Goal: Complete application form

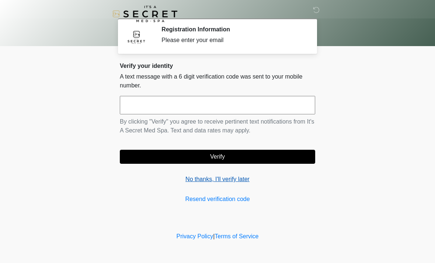
click at [233, 176] on link "No thanks, I'll verify later" at bounding box center [217, 179] width 195 height 9
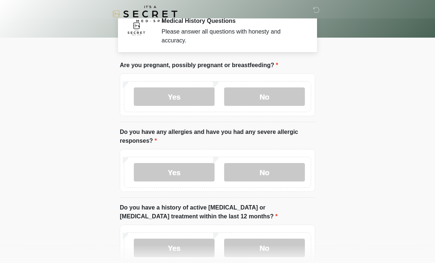
scroll to position [9, 0]
click at [262, 92] on label "No" at bounding box center [264, 96] width 81 height 18
click at [283, 169] on label "No" at bounding box center [264, 172] width 81 height 18
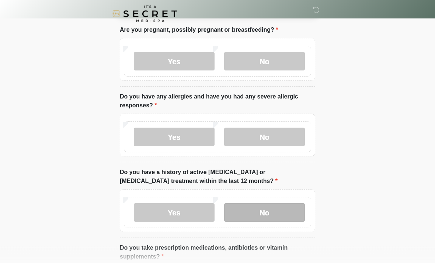
click at [255, 213] on label "No" at bounding box center [264, 213] width 81 height 18
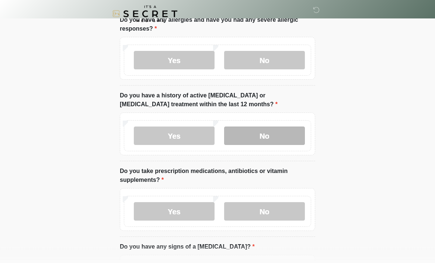
scroll to position [121, 0]
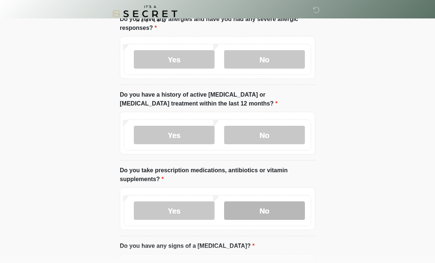
click at [287, 203] on label "No" at bounding box center [264, 211] width 81 height 18
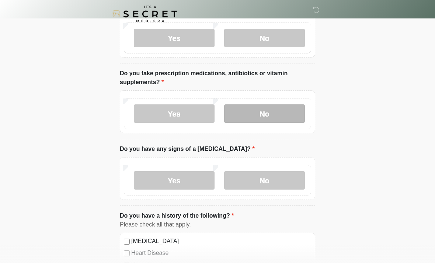
scroll to position [219, 0]
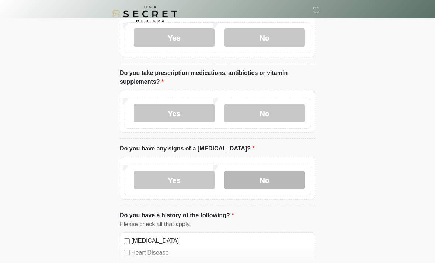
click at [272, 173] on label "No" at bounding box center [264, 180] width 81 height 18
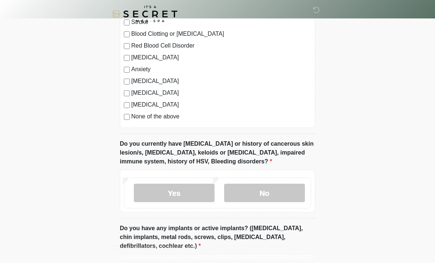
scroll to position [475, 0]
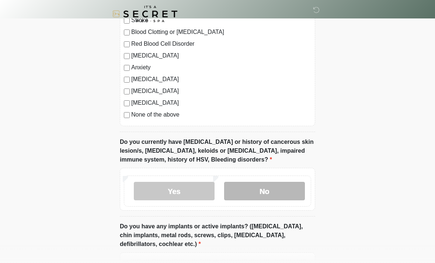
click at [276, 188] on label "No" at bounding box center [264, 191] width 81 height 18
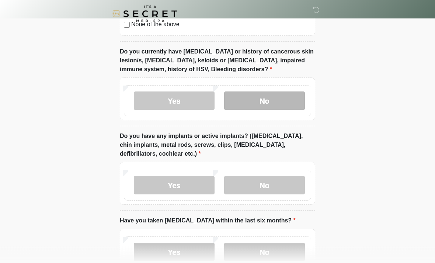
scroll to position [565, 0]
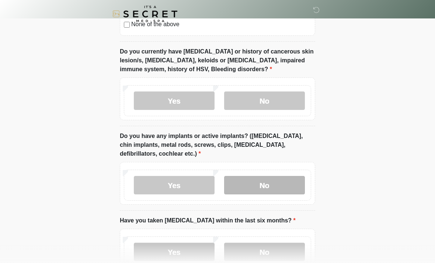
click at [269, 178] on label "No" at bounding box center [264, 185] width 81 height 18
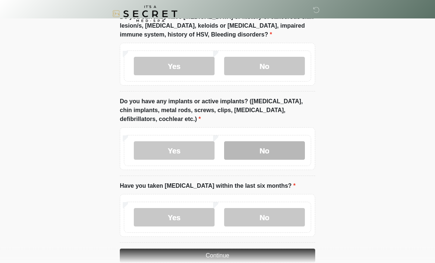
scroll to position [614, 0]
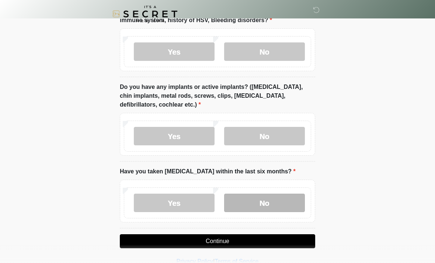
click at [245, 203] on label "No" at bounding box center [264, 203] width 81 height 18
click at [195, 241] on button "Continue" at bounding box center [217, 241] width 195 height 14
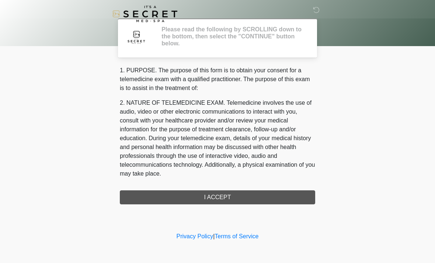
scroll to position [0, 0]
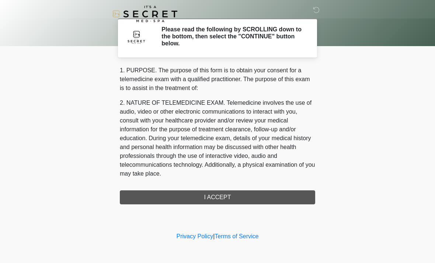
click at [249, 196] on div "1. PURPOSE. The purpose of this form is to obtain your consent for a telemedici…" at bounding box center [217, 135] width 195 height 138
click at [241, 194] on div "1. PURPOSE. The purpose of this form is to obtain your consent for a telemedici…" at bounding box center [217, 135] width 195 height 138
click at [218, 197] on div "1. PURPOSE. The purpose of this form is to obtain your consent for a telemedici…" at bounding box center [217, 135] width 195 height 138
click at [227, 194] on div "1. PURPOSE. The purpose of this form is to obtain your consent for a telemedici…" at bounding box center [217, 135] width 195 height 138
click at [259, 45] on h2 "Please read the following by SCROLLING down to the bottom, then select the "CON…" at bounding box center [233, 36] width 143 height 21
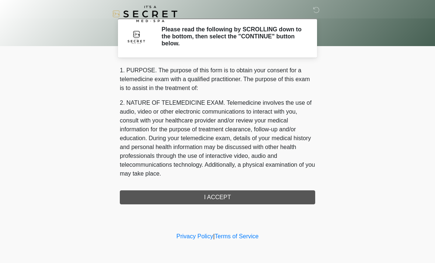
click at [323, 56] on div "‎ ‎ Please read the following by SCROLLING down to the bottom, then select the …" at bounding box center [217, 115] width 221 height 216
click at [337, 73] on body "‎ ‎ Please read the following by SCROLLING down to the bottom, then select the …" at bounding box center [217, 131] width 435 height 263
click at [232, 191] on div "1. PURPOSE. The purpose of this form is to obtain your consent for a telemedici…" at bounding box center [217, 135] width 195 height 138
click at [227, 197] on div "1. PURPOSE. The purpose of this form is to obtain your consent for a telemedici…" at bounding box center [217, 135] width 195 height 138
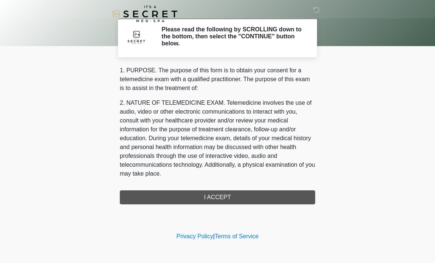
click at [222, 195] on div "1. PURPOSE. The purpose of this form is to obtain your consent for a telemedici…" at bounding box center [217, 135] width 195 height 138
click at [220, 194] on div "1. PURPOSE. The purpose of this form is to obtain your consent for a telemedici…" at bounding box center [217, 135] width 195 height 138
click at [215, 195] on div "1. PURPOSE. The purpose of this form is to obtain your consent for a telemedici…" at bounding box center [217, 135] width 195 height 138
click at [219, 198] on div "1. PURPOSE. The purpose of this form is to obtain your consent for a telemedici…" at bounding box center [217, 135] width 195 height 138
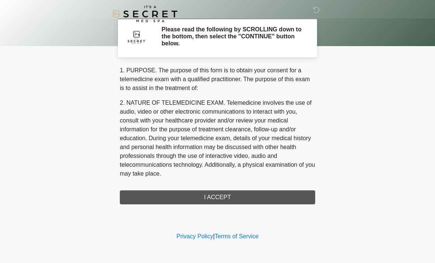
click at [219, 198] on div "1. PURPOSE. The purpose of this form is to obtain your consent for a telemedici…" at bounding box center [217, 135] width 195 height 138
click at [189, 199] on div "1. PURPOSE. The purpose of this form is to obtain your consent for a telemedici…" at bounding box center [217, 135] width 195 height 138
click at [192, 197] on div "1. PURPOSE. The purpose of this form is to obtain your consent for a telemedici…" at bounding box center [217, 135] width 195 height 138
click at [196, 196] on div "1. PURPOSE. The purpose of this form is to obtain your consent for a telemedici…" at bounding box center [217, 135] width 195 height 138
click at [194, 196] on div "1. PURPOSE. The purpose of this form is to obtain your consent for a telemedici…" at bounding box center [217, 135] width 195 height 138
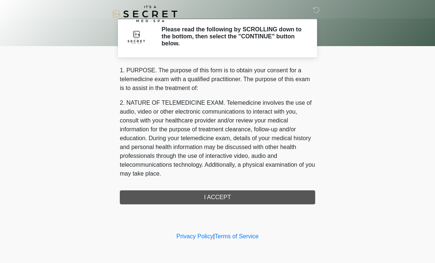
click at [222, 45] on h2 "Please read the following by SCROLLING down to the bottom, then select the "CON…" at bounding box center [233, 36] width 143 height 21
click at [202, 39] on h2 "Please read the following by SCROLLING down to the bottom, then select the "CON…" at bounding box center [233, 36] width 143 height 21
click at [180, 39] on h2 "Please read the following by SCROLLING down to the bottom, then select the "CON…" at bounding box center [233, 36] width 143 height 21
click at [231, 195] on div "1. PURPOSE. The purpose of this form is to obtain your consent for a telemedici…" at bounding box center [217, 135] width 195 height 138
click at [233, 193] on div "1. PURPOSE. The purpose of this form is to obtain your consent for a telemedici…" at bounding box center [217, 135] width 195 height 138
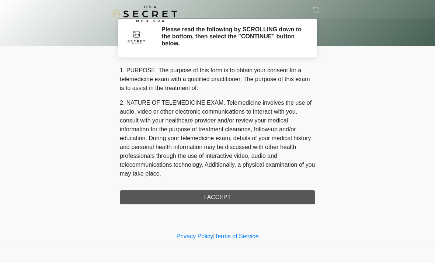
click at [232, 193] on div "1. PURPOSE. The purpose of this form is to obtain your consent for a telemedici…" at bounding box center [217, 135] width 195 height 138
click at [223, 194] on div "1. PURPOSE. The purpose of this form is to obtain your consent for a telemedici…" at bounding box center [217, 135] width 195 height 138
click at [228, 191] on div "1. PURPOSE. The purpose of this form is to obtain your consent for a telemedici…" at bounding box center [217, 135] width 195 height 138
click at [236, 195] on div "1. PURPOSE. The purpose of this form is to obtain your consent for a telemedici…" at bounding box center [217, 135] width 195 height 138
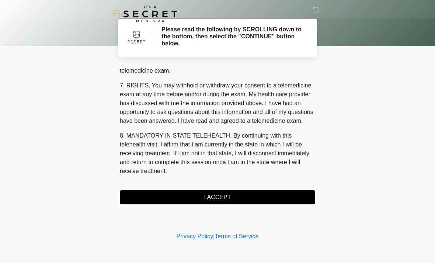
scroll to position [312, 0]
click at [260, 192] on button "I ACCEPT" at bounding box center [217, 197] width 195 height 14
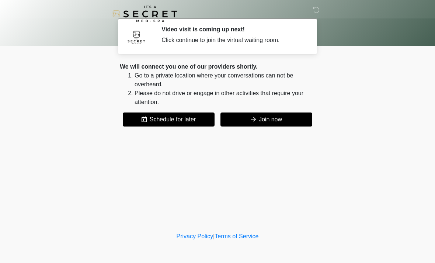
click at [295, 117] on button "Join now" at bounding box center [267, 119] width 92 height 14
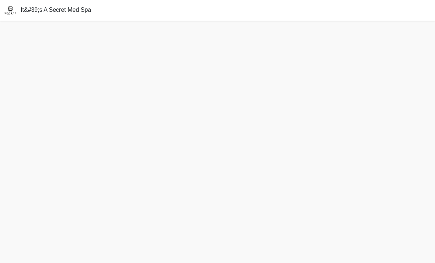
scroll to position [2, 0]
